Goal: Task Accomplishment & Management: Manage account settings

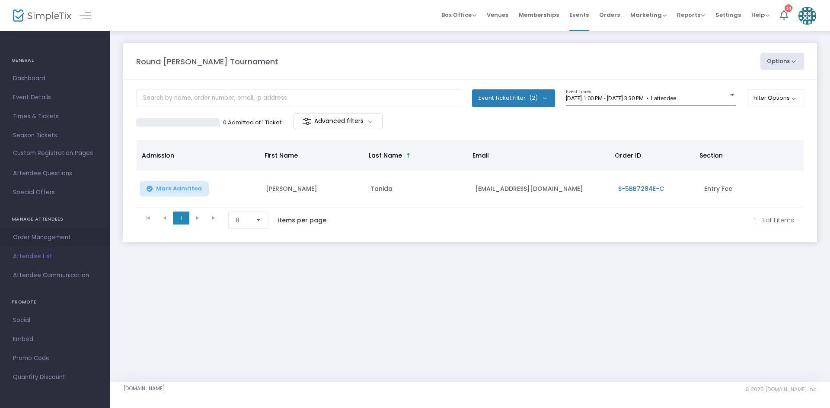
click at [46, 236] on span "Order Management" at bounding box center [55, 237] width 84 height 11
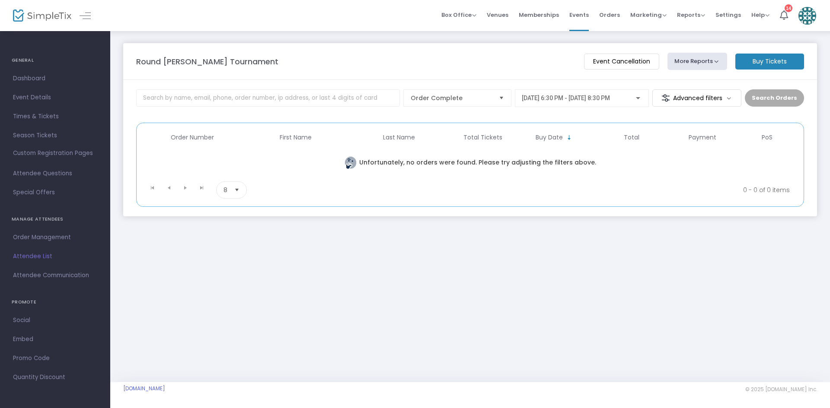
click at [610, 99] on span "[DATE] 6:30 PM - [DATE] 8:30 PM" at bounding box center [566, 98] width 88 height 7
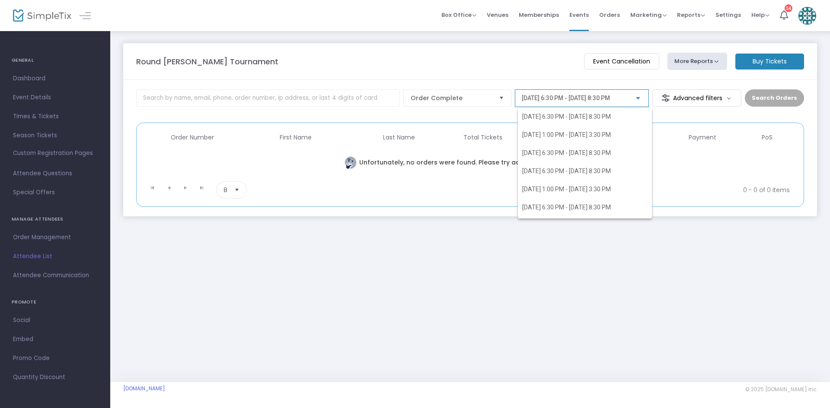
scroll to position [12032, 0]
click at [611, 173] on span "[DATE] 6:30 PM - [DATE] 8:30 PM" at bounding box center [566, 172] width 89 height 7
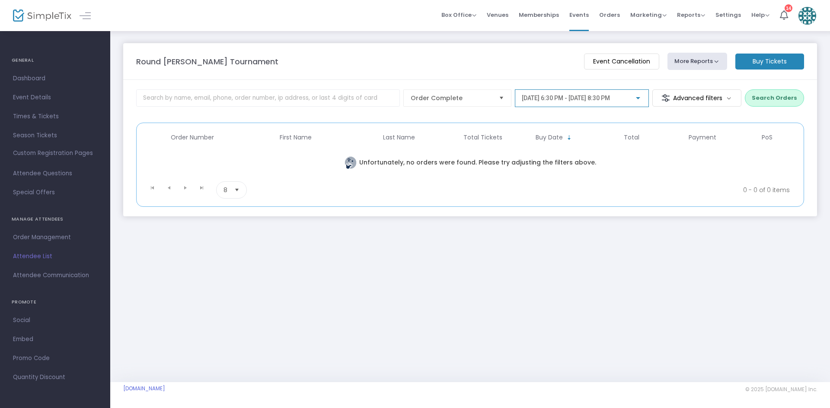
scroll to position [11224, 0]
click at [789, 96] on button "Search Orders" at bounding box center [774, 97] width 59 height 17
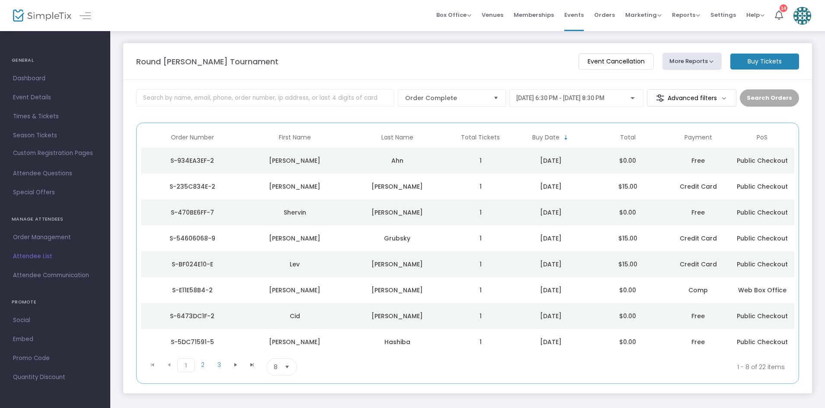
click at [366, 241] on div "Grubsky" at bounding box center [397, 238] width 98 height 9
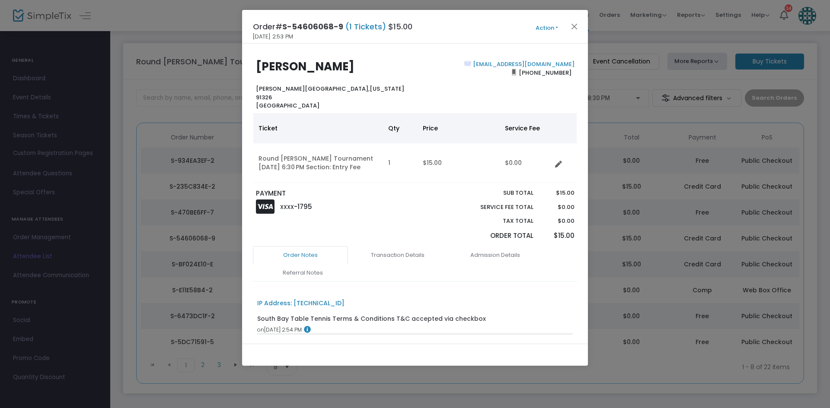
click at [538, 29] on button "Action" at bounding box center [547, 28] width 52 height 10
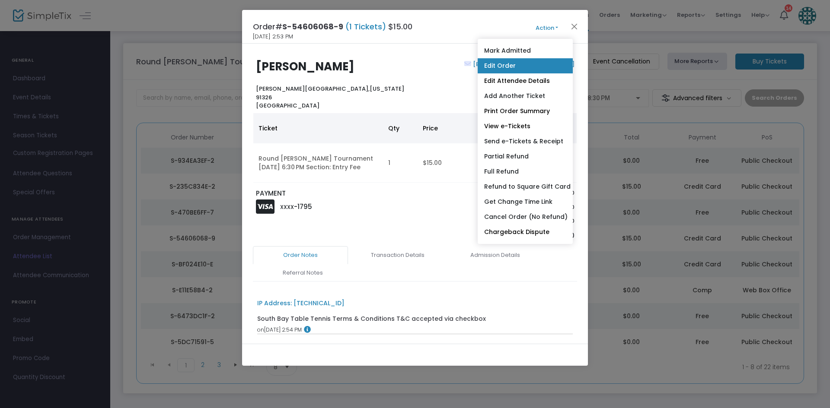
click at [527, 64] on link "Edit Order" at bounding box center [525, 65] width 95 height 15
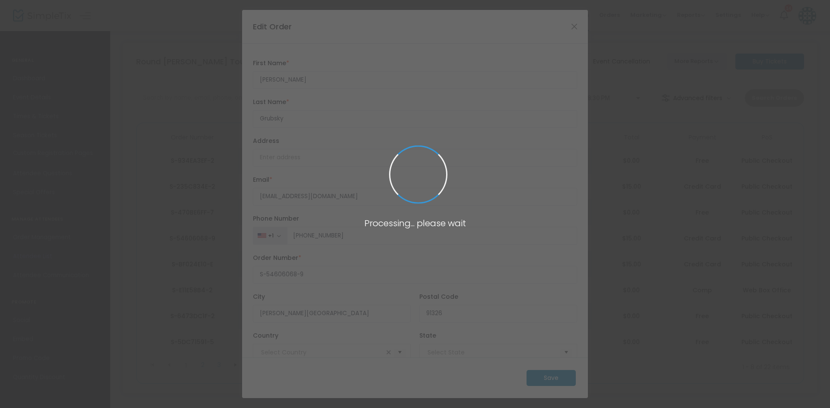
type input "[GEOGRAPHIC_DATA]"
type input "[US_STATE]"
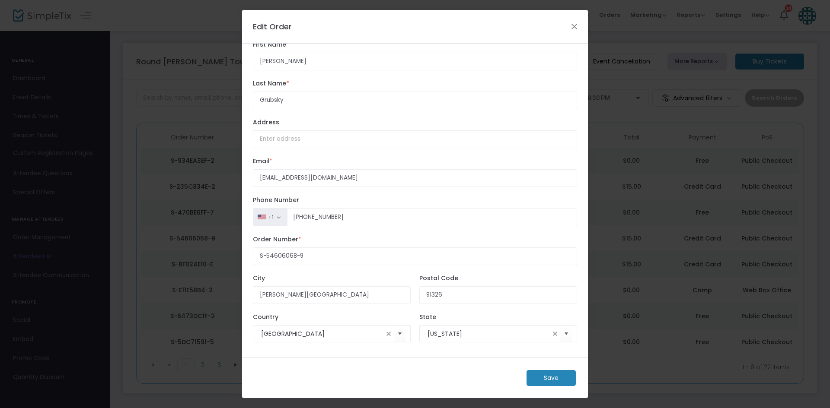
scroll to position [0, 0]
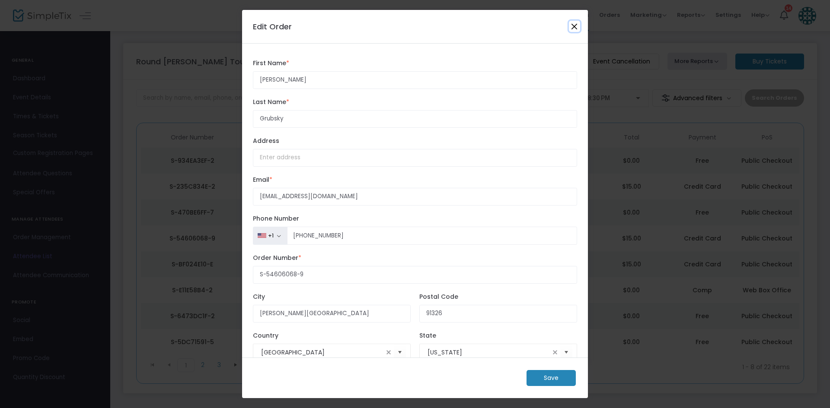
click at [574, 25] on button "Close" at bounding box center [574, 26] width 11 height 11
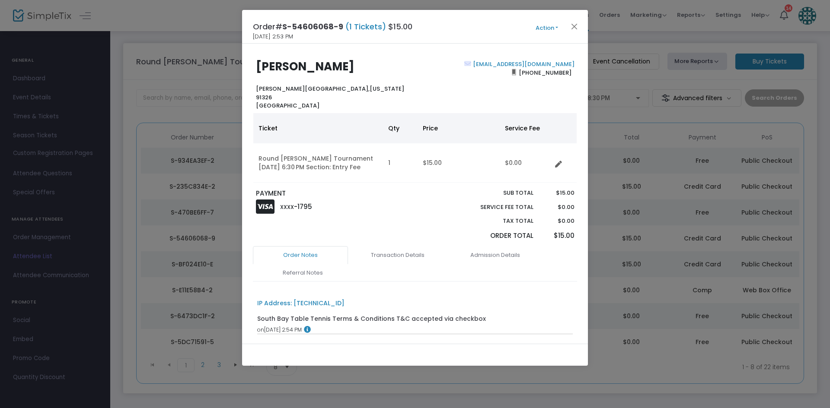
click at [538, 27] on button "Action" at bounding box center [547, 28] width 52 height 10
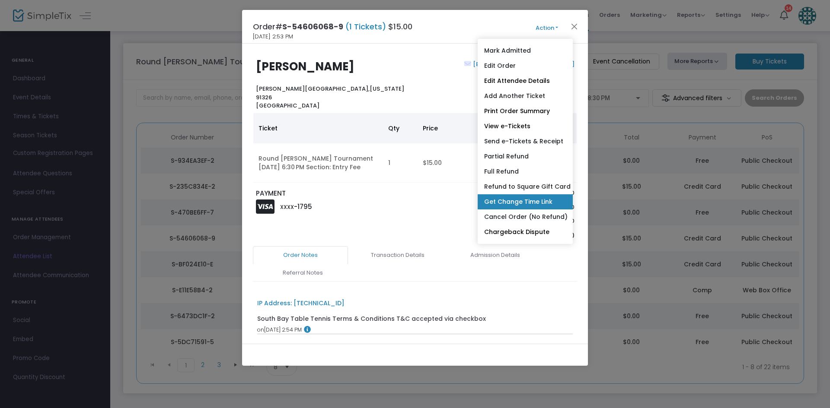
click at [545, 202] on link "Get Change Time Link" at bounding box center [525, 201] width 95 height 15
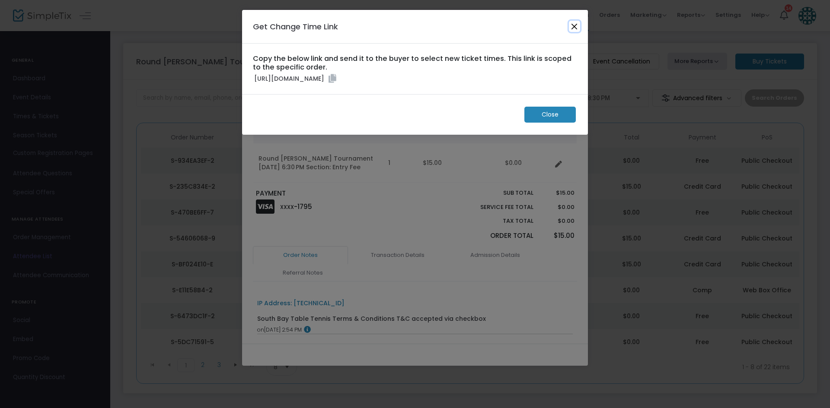
click at [572, 25] on button "Close" at bounding box center [574, 26] width 11 height 11
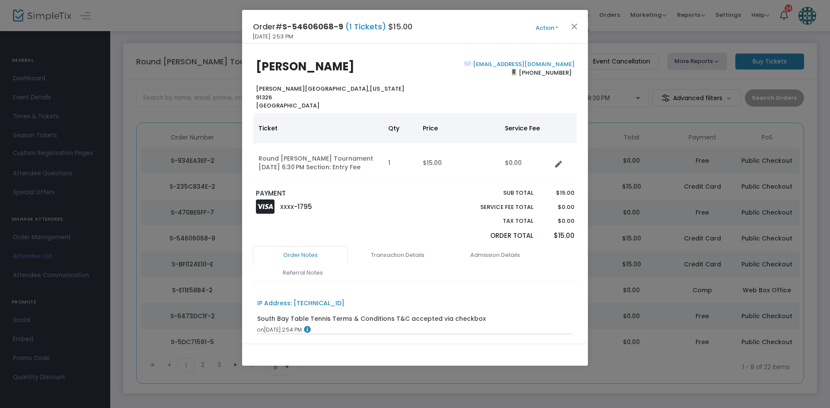
click at [554, 30] on button "Action" at bounding box center [547, 28] width 52 height 10
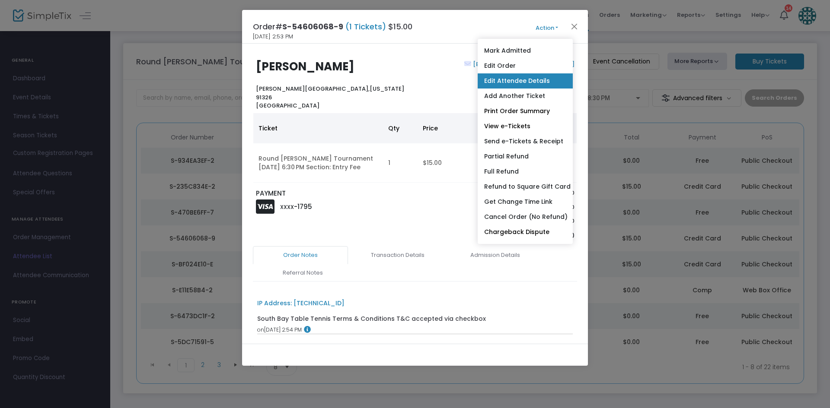
click at [543, 82] on link "Edit Attendee Details" at bounding box center [525, 80] width 95 height 15
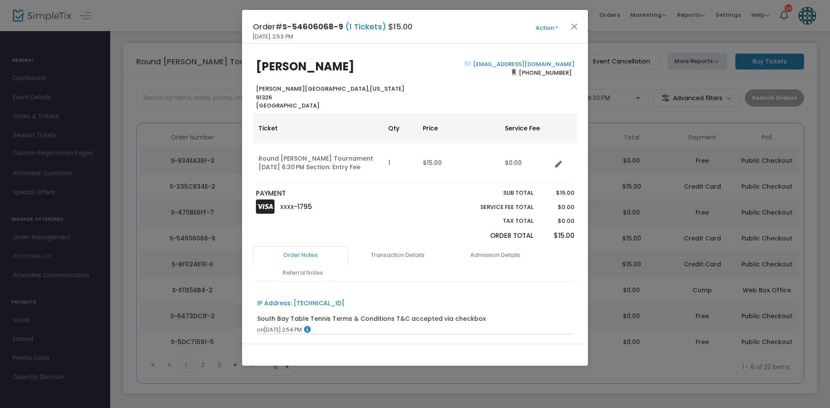
click at [545, 26] on button "Action" at bounding box center [547, 28] width 52 height 10
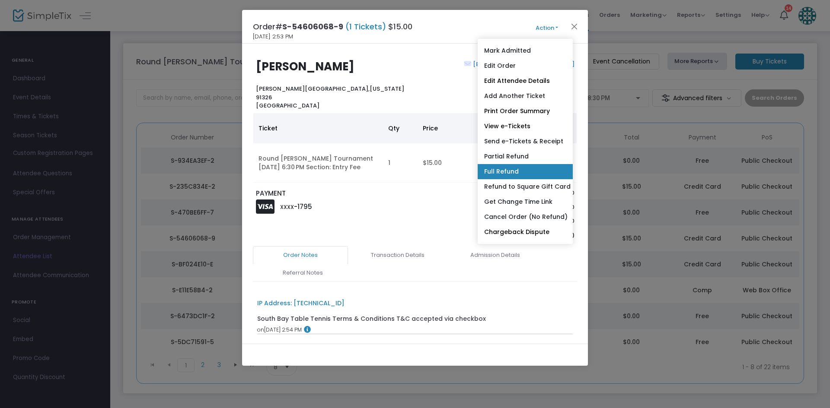
click at [542, 169] on link "Full Refund" at bounding box center [525, 171] width 95 height 15
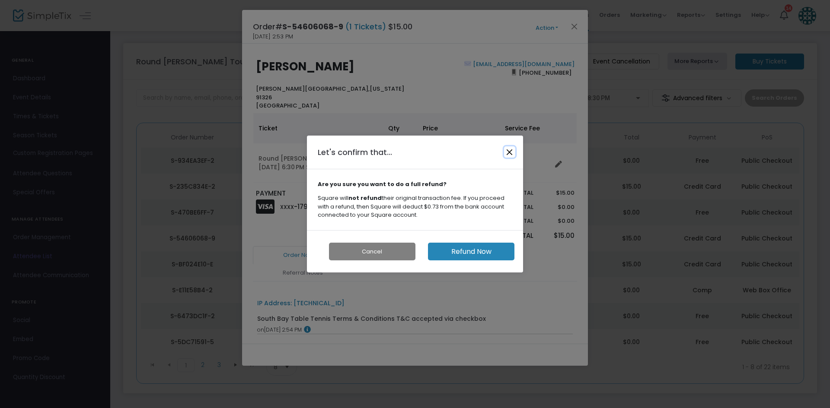
click at [509, 152] on button "Close" at bounding box center [509, 151] width 11 height 11
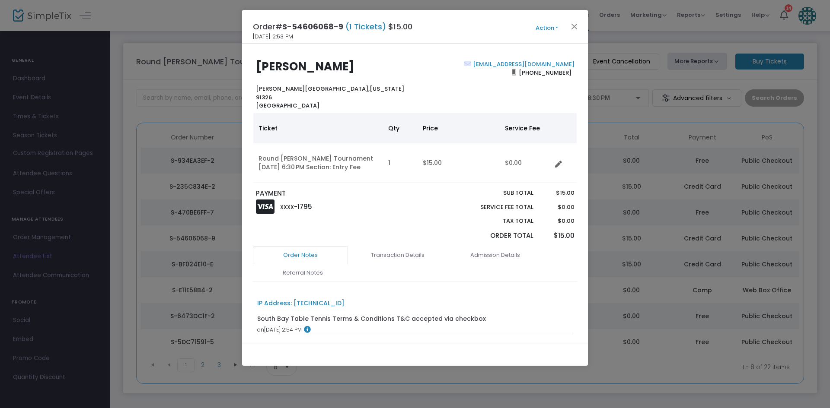
click at [542, 32] on button "Action" at bounding box center [547, 28] width 52 height 10
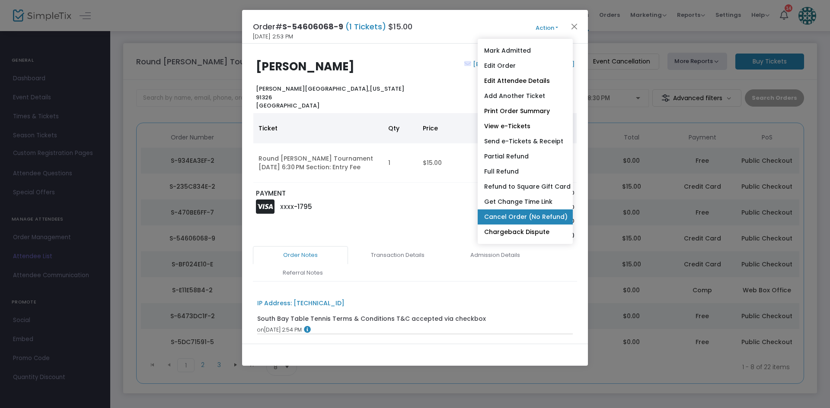
click at [525, 221] on link "Cancel Order (No Refund)" at bounding box center [525, 217] width 95 height 15
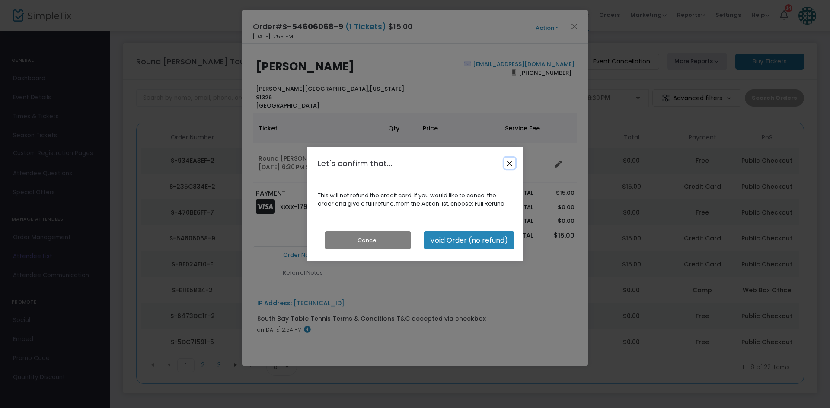
click at [510, 166] on button "Close" at bounding box center [509, 163] width 11 height 11
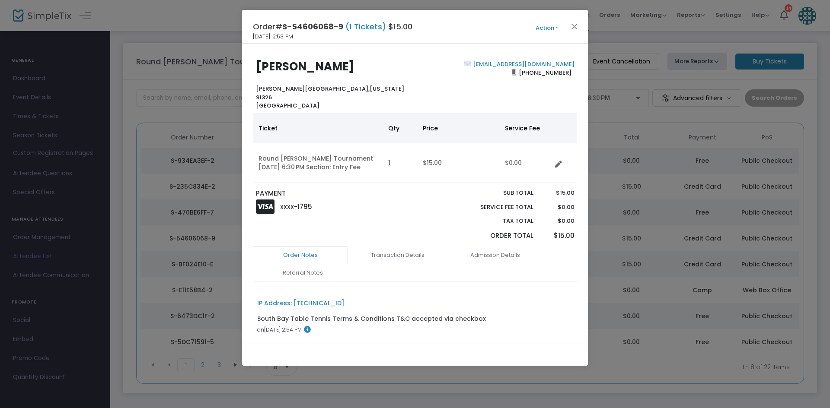
click at [544, 30] on button "Action" at bounding box center [547, 28] width 52 height 10
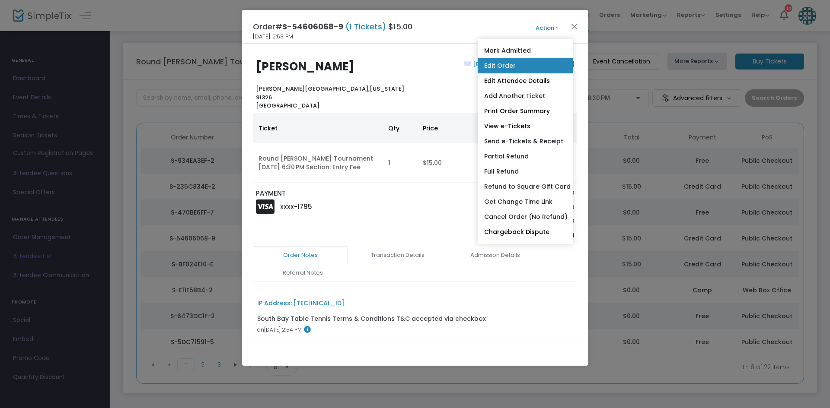
click at [530, 68] on link "Edit Order" at bounding box center [525, 65] width 95 height 15
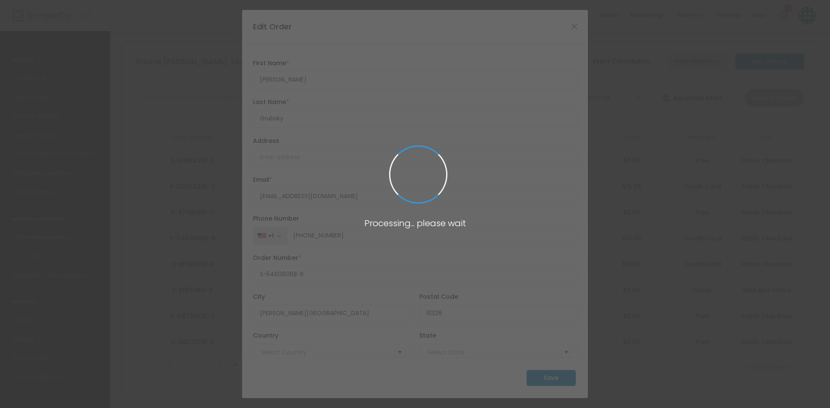
type input "[GEOGRAPHIC_DATA]"
type input "[US_STATE]"
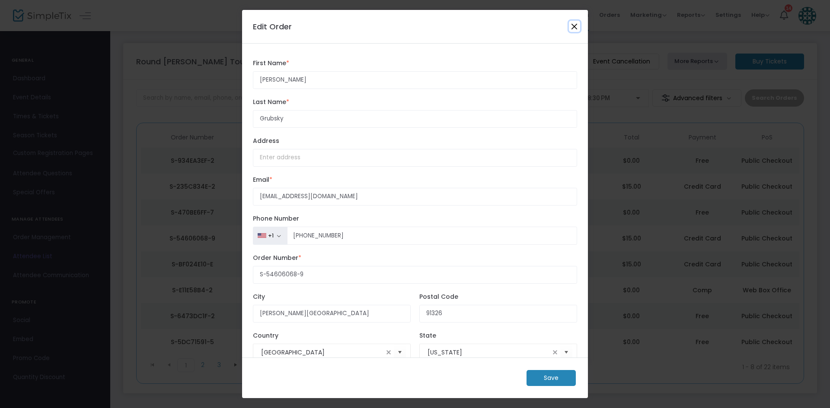
click at [574, 29] on button "Close" at bounding box center [574, 26] width 11 height 11
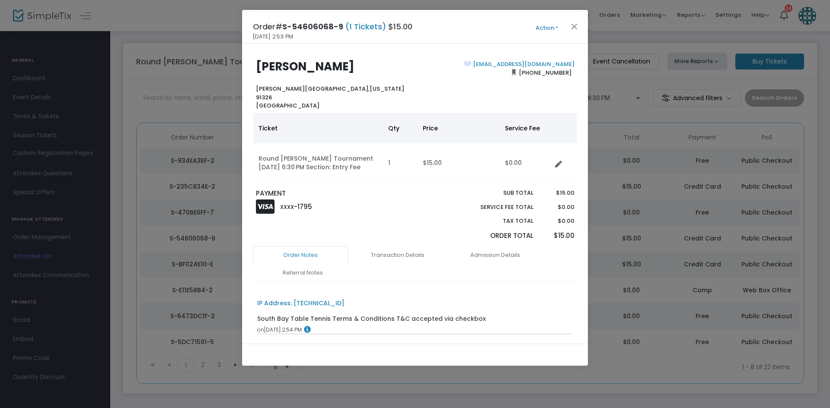
click at [554, 29] on button "Action" at bounding box center [547, 28] width 52 height 10
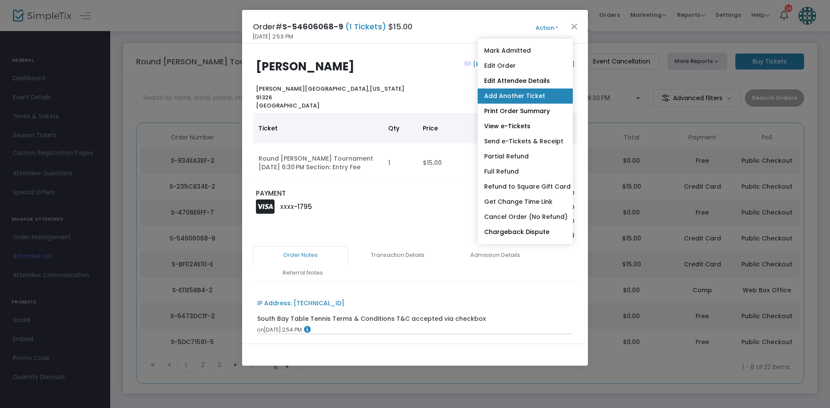
click at [529, 101] on link "Add Another Ticket" at bounding box center [525, 96] width 95 height 15
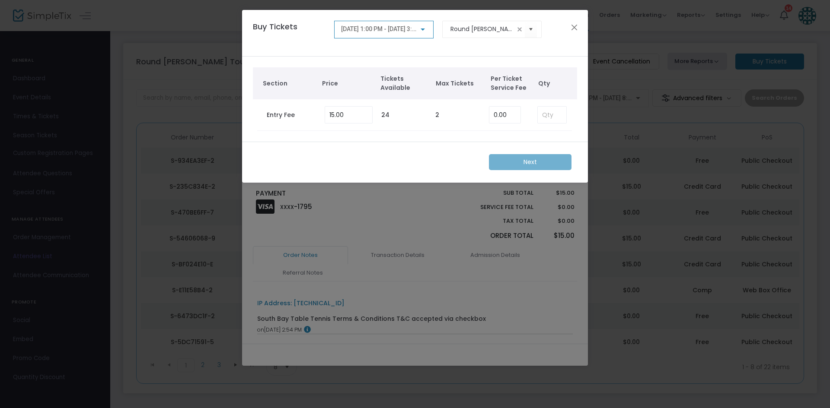
click at [420, 32] on div at bounding box center [423, 29] width 8 height 7
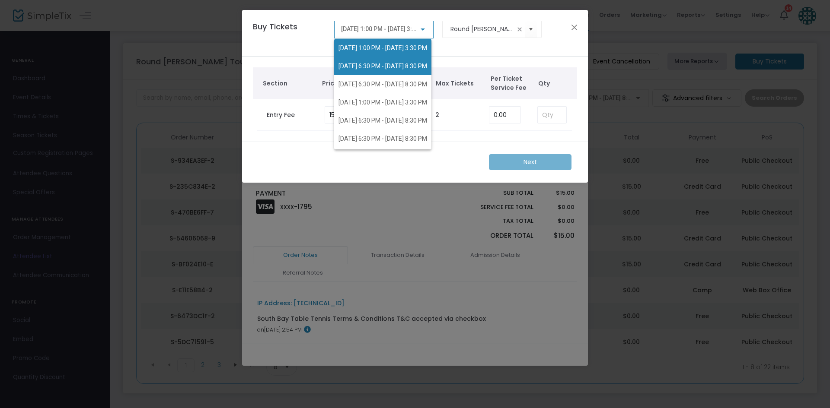
click at [405, 67] on span "[DATE] 6:30 PM - [DATE] 8:30 PM" at bounding box center [382, 66] width 89 height 7
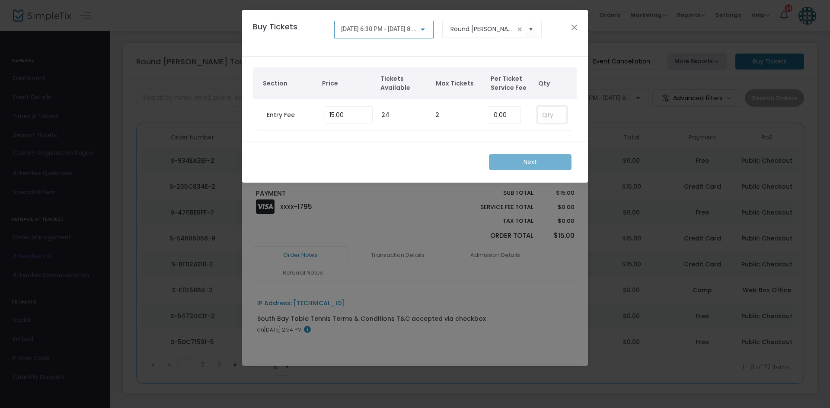
click at [545, 117] on input at bounding box center [552, 115] width 29 height 16
type input "1"
click at [527, 164] on m-button "Next" at bounding box center [530, 162] width 83 height 16
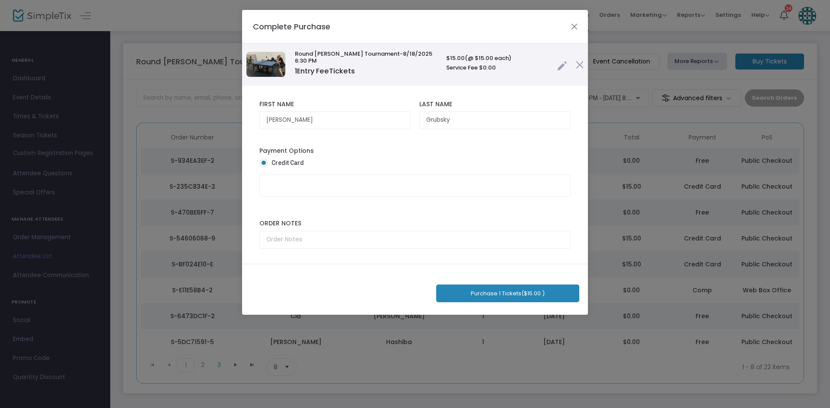
click at [560, 65] on link at bounding box center [562, 64] width 10 height 14
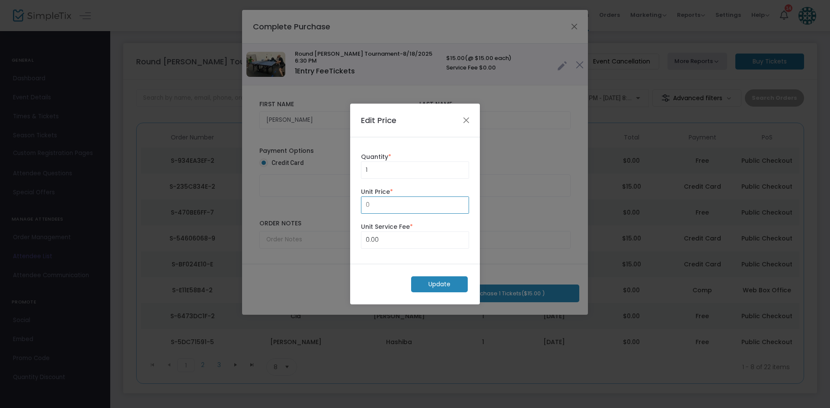
click at [386, 263] on div "1 Quantity * 0 Unit Price * 0.00 Unit Service Fee *" at bounding box center [415, 200] width 130 height 127
type input "0.00"
click at [423, 283] on m-button "Update" at bounding box center [439, 285] width 57 height 16
